Goal: Check status: Check status

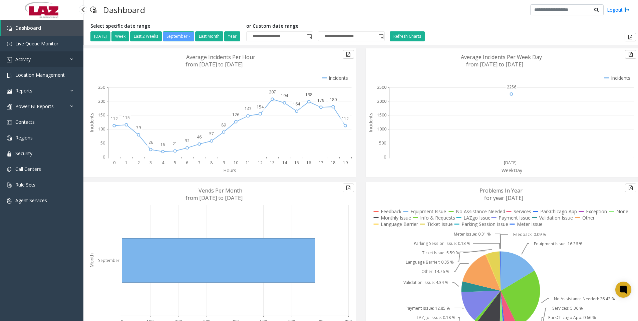
click at [25, 58] on span "Activity" at bounding box center [22, 59] width 15 height 6
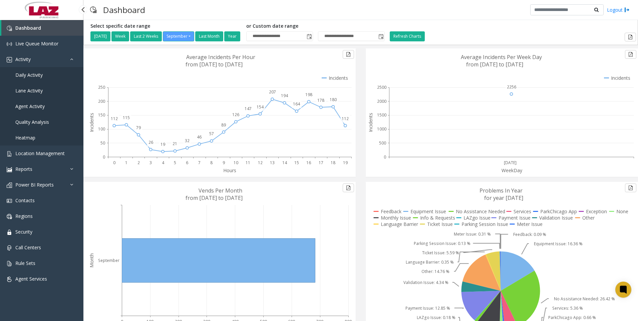
click at [32, 103] on span "Agent Activity" at bounding box center [29, 106] width 29 height 6
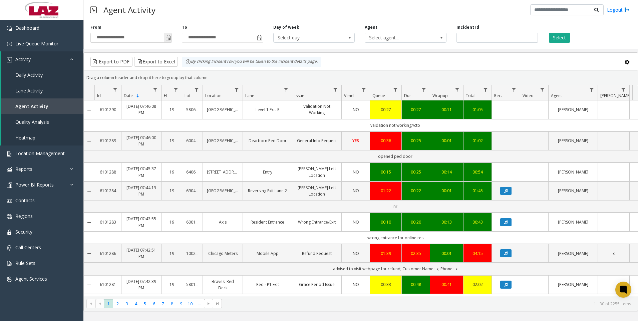
click at [168, 39] on span "Toggle popup" at bounding box center [167, 37] width 5 height 5
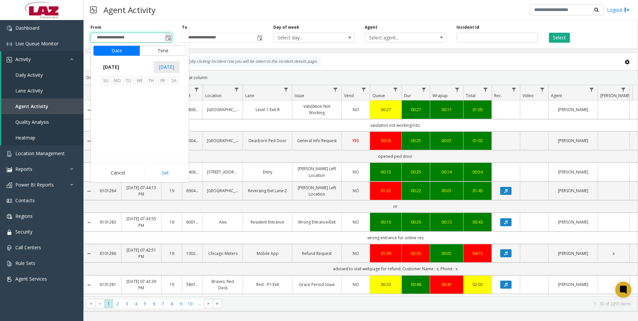
scroll to position [119718, 0]
click at [156, 50] on button "Time" at bounding box center [162, 51] width 47 height 10
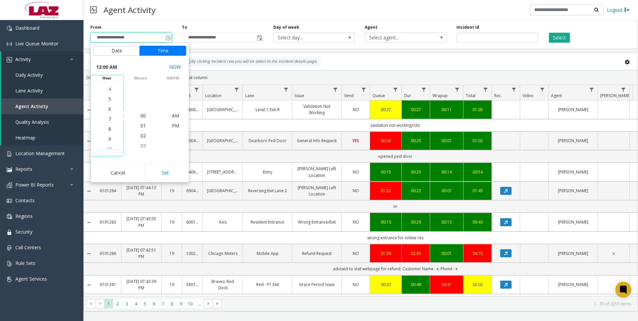
scroll to position [70, 0]
click at [108, 85] on span "4" at bounding box center [109, 85] width 3 height 6
click at [140, 94] on span "30" at bounding box center [142, 95] width 5 height 6
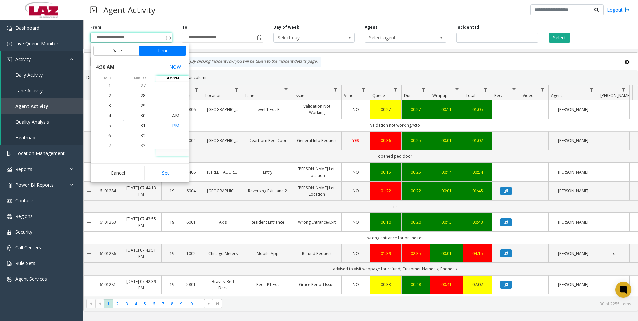
click at [175, 124] on span "PM" at bounding box center [175, 125] width 7 height 6
click at [166, 173] on button "Set" at bounding box center [165, 172] width 42 height 15
type input "**********"
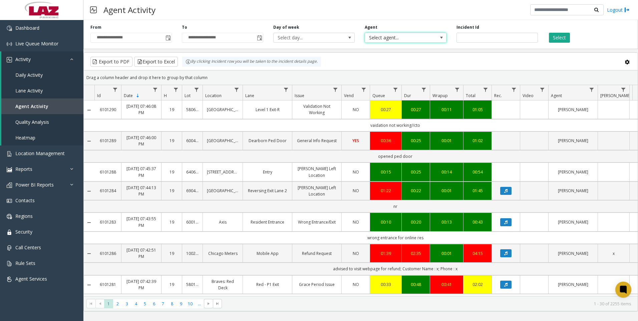
click at [379, 35] on span "Select agent..." at bounding box center [397, 37] width 65 height 9
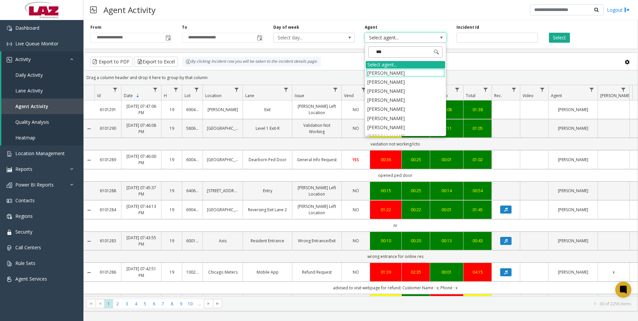
type input "****"
click at [372, 109] on li "[PERSON_NAME]" at bounding box center [405, 108] width 79 height 9
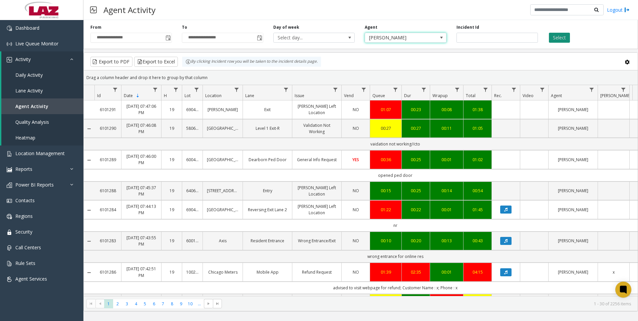
click at [559, 35] on button "Select" at bounding box center [559, 38] width 21 height 10
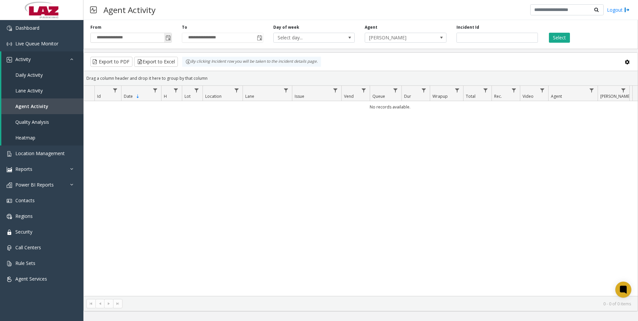
click at [168, 37] on span "Toggle popup" at bounding box center [167, 37] width 5 height 5
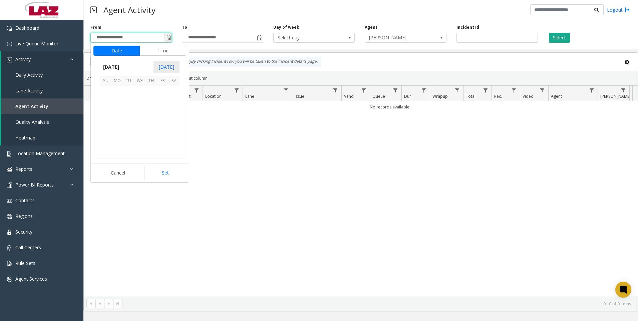
scroll to position [10, 0]
click at [148, 49] on button "Time" at bounding box center [162, 51] width 47 height 10
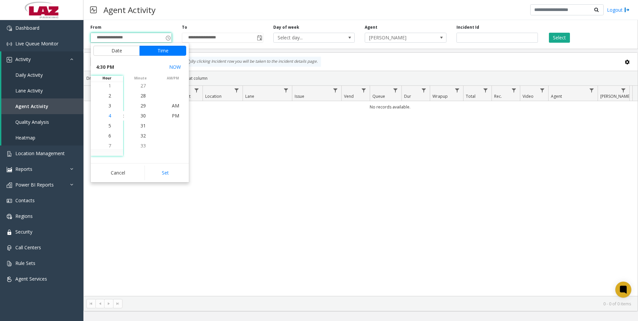
click at [108, 116] on span "4" at bounding box center [109, 115] width 3 height 6
click at [140, 115] on span "00" at bounding box center [142, 115] width 5 height 6
click at [173, 115] on span "PM" at bounding box center [175, 115] width 7 height 6
click at [164, 172] on button "Set" at bounding box center [165, 172] width 42 height 15
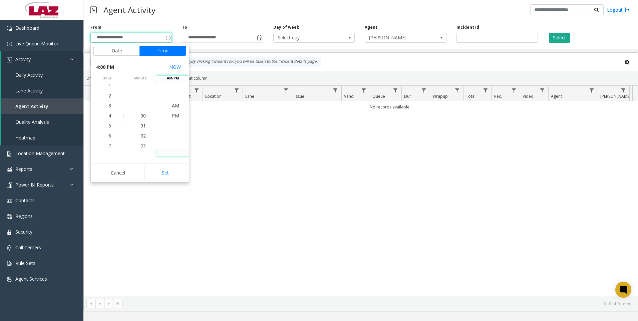
type input "**********"
click at [164, 172] on div "No records available." at bounding box center [361, 198] width 554 height 195
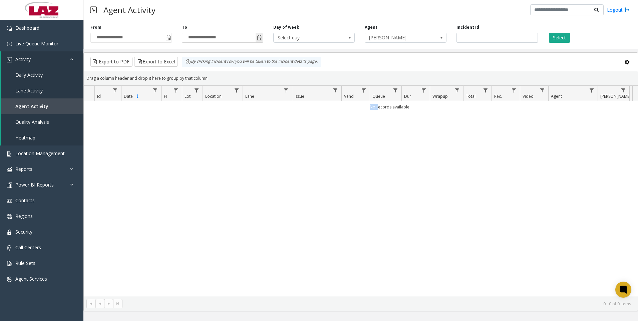
click at [260, 37] on span "Toggle popup" at bounding box center [259, 37] width 5 height 5
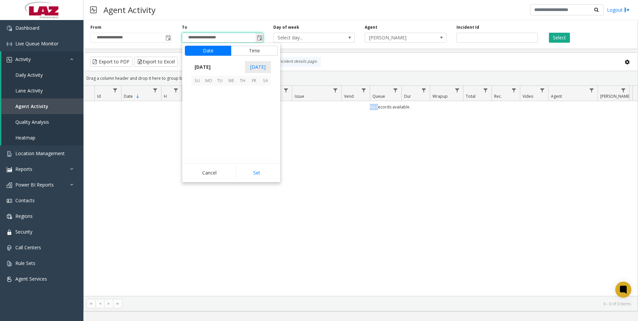
scroll to position [10, 0]
click at [251, 50] on button "Time" at bounding box center [254, 51] width 47 height 10
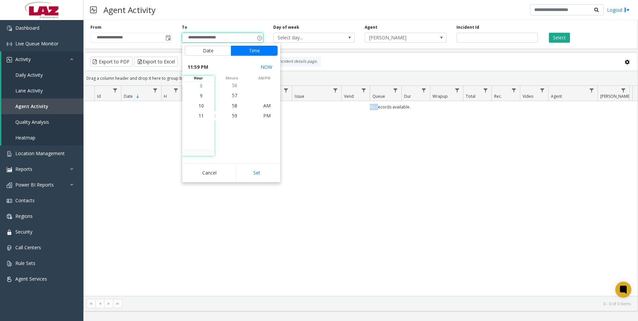
click at [200, 85] on span "8" at bounding box center [201, 85] width 3 height 6
click at [232, 134] on span "30" at bounding box center [234, 135] width 5 height 6
click at [266, 115] on span "PM" at bounding box center [266, 115] width 7 height 6
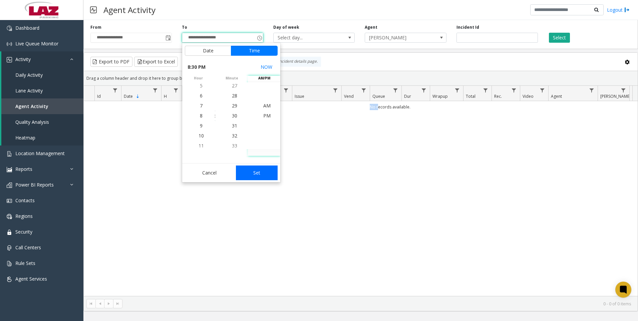
click at [258, 172] on button "Set" at bounding box center [257, 172] width 42 height 15
type input "**********"
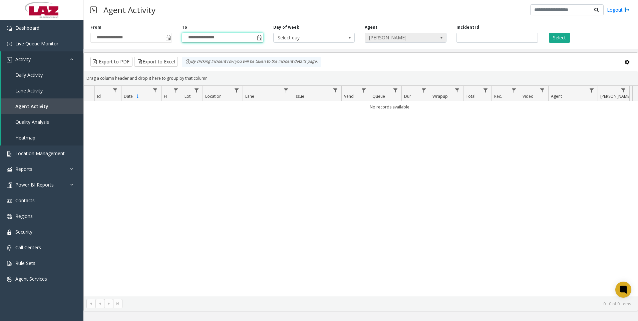
click at [406, 36] on span "[PERSON_NAME]" at bounding box center [397, 37] width 65 height 9
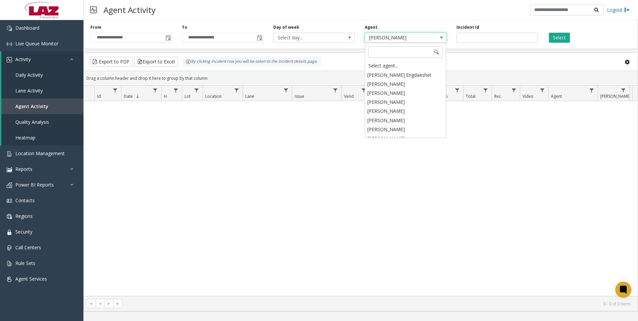
scroll to position [2990, 0]
click at [410, 37] on span "[PERSON_NAME]" at bounding box center [397, 37] width 65 height 9
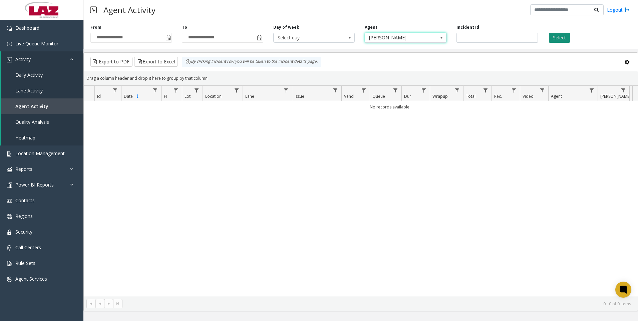
click at [561, 35] on button "Select" at bounding box center [559, 38] width 21 height 10
